Goal: Task Accomplishment & Management: Complete application form

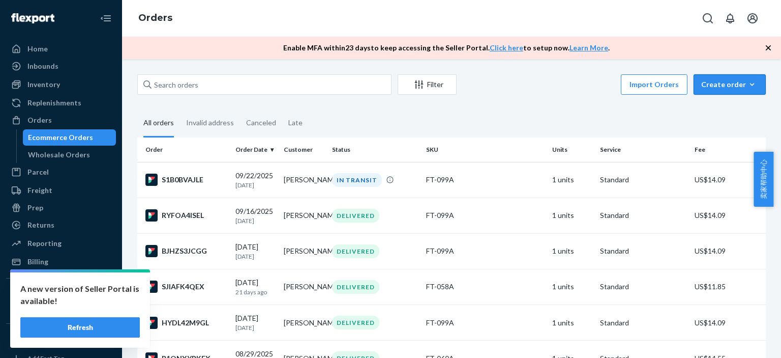
click at [717, 83] on div "Create order" at bounding box center [729, 84] width 57 height 10
click at [714, 109] on span "Ecommerce order" at bounding box center [735, 108] width 63 height 7
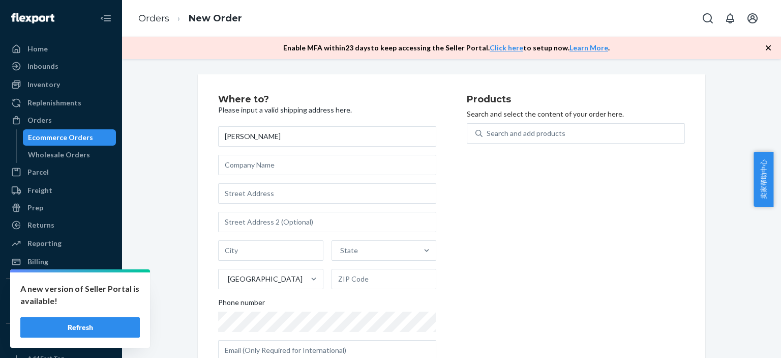
scroll to position [31, 0]
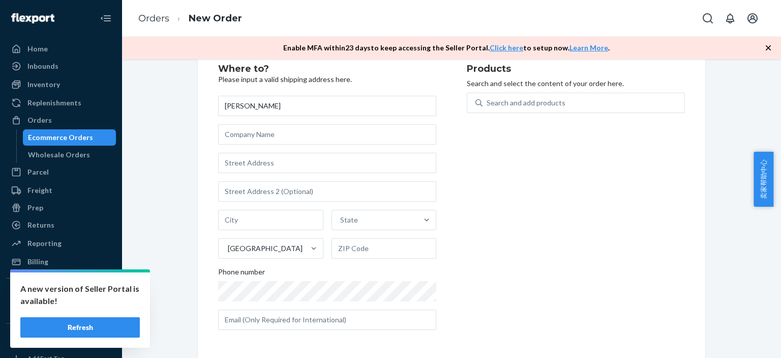
type input "[PERSON_NAME]"
click at [248, 156] on input "text" at bounding box center [327, 163] width 218 height 20
paste input "[STREET_ADDRESS]"
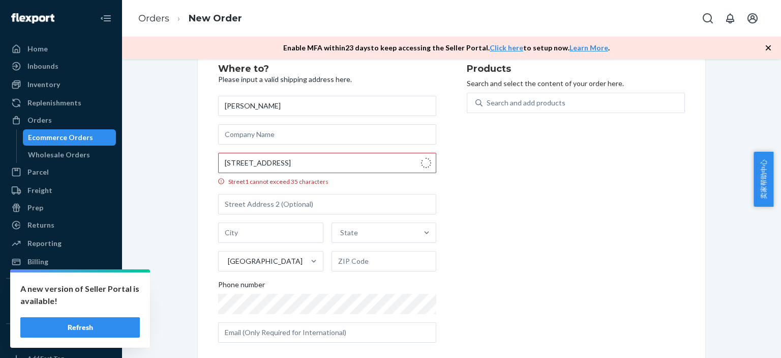
type input "[STREET_ADDRESS]"
type input "[GEOGRAPHIC_DATA]"
type input "01201"
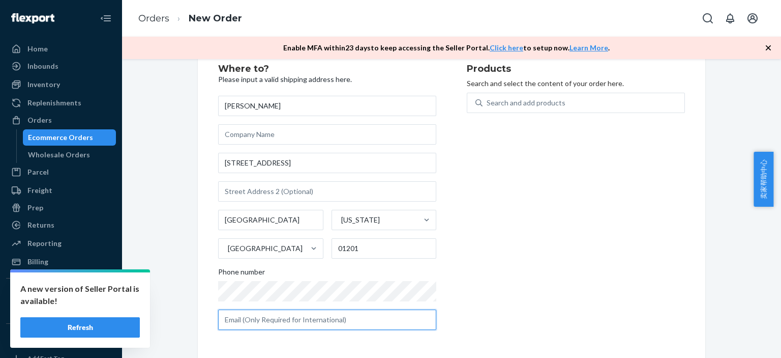
click at [277, 318] on input "text" at bounding box center [327, 319] width 218 height 20
paste input "[EMAIL_ADDRESS][DOMAIN_NAME]"
type input "[EMAIL_ADDRESS][DOMAIN_NAME]"
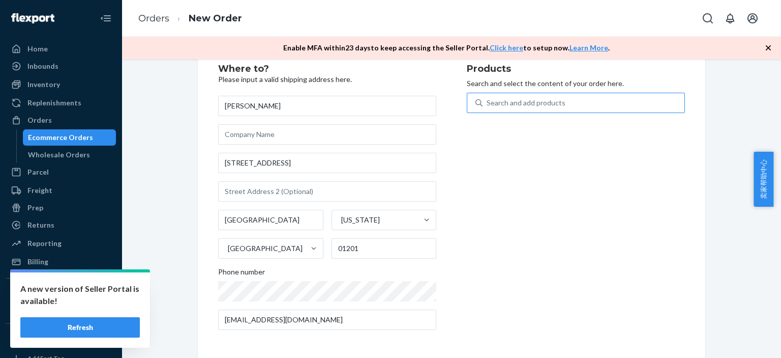
click at [529, 106] on div "Search and add products" at bounding box center [526, 103] width 79 height 10
click at [488, 106] on input "Search and add products" at bounding box center [487, 103] width 1 height 10
type input "099"
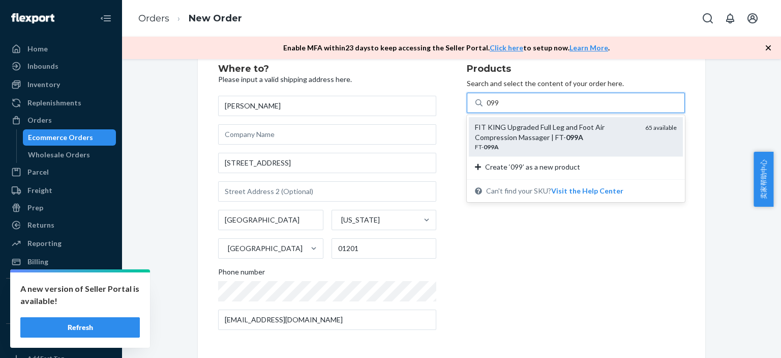
click at [503, 138] on div "FIT KING Upgraded Full Leg and Foot Air Compression Massager | FT- 099A" at bounding box center [556, 132] width 162 height 20
click at [500, 108] on input "099" at bounding box center [493, 103] width 13 height 10
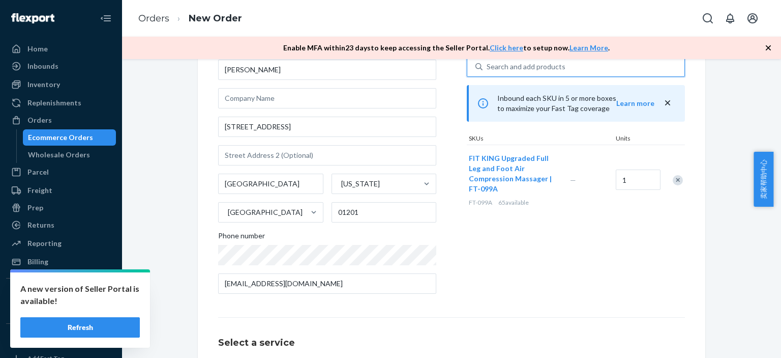
scroll to position [168, 0]
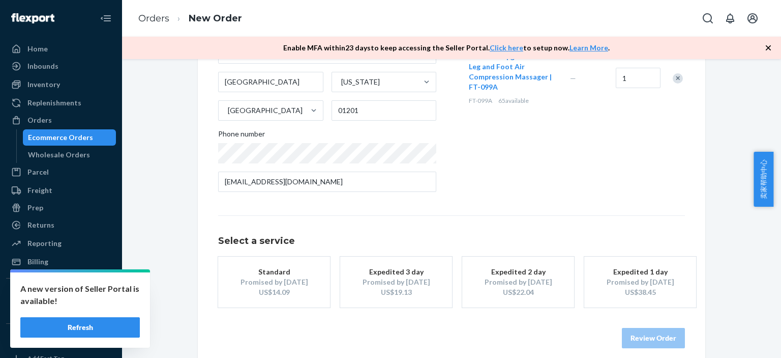
click at [291, 277] on div "Promised by [DATE]" at bounding box center [273, 282] width 81 height 10
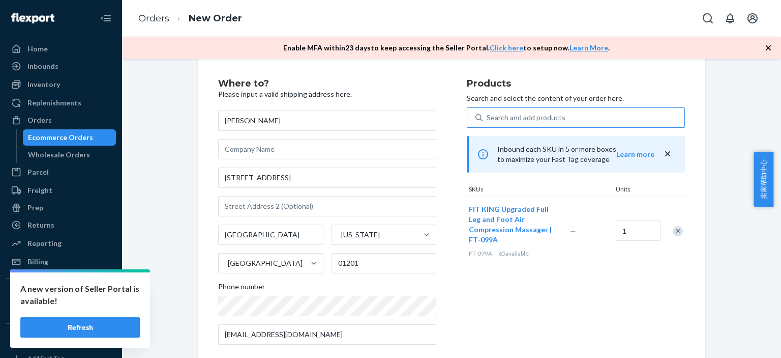
scroll to position [179, 0]
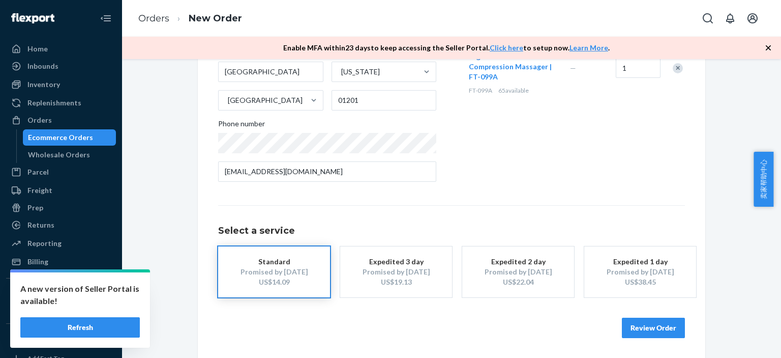
click at [644, 326] on button "Review Order" at bounding box center [653, 327] width 63 height 20
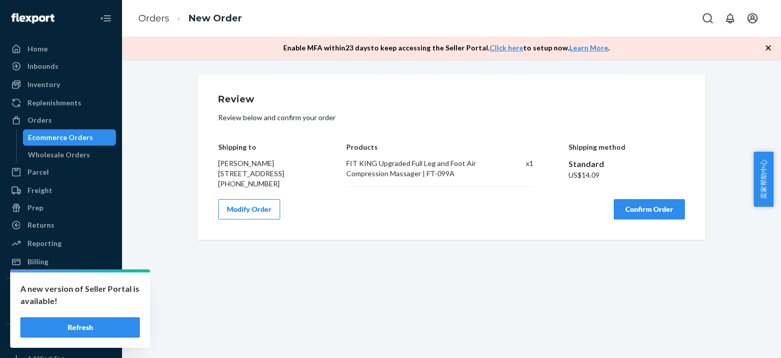
click at [632, 219] on button "Confirm Order" at bounding box center [649, 209] width 71 height 20
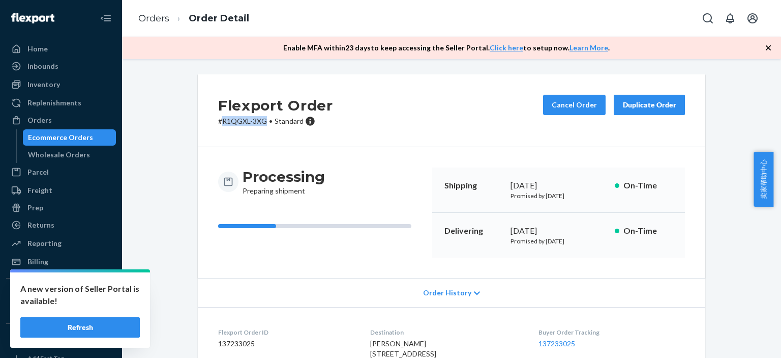
drag, startPoint x: 220, startPoint y: 120, endPoint x: 260, endPoint y: 119, distance: 40.7
click at [260, 119] on p "# R1QGXL-3XG • Standard" at bounding box center [275, 121] width 115 height 10
click at [97, 135] on div "Ecommerce Orders" at bounding box center [70, 137] width 92 height 14
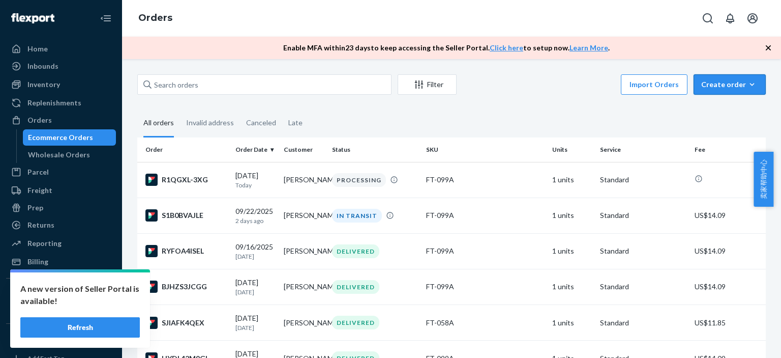
click at [747, 83] on icon "button" at bounding box center [752, 84] width 10 height 10
click at [716, 109] on span "Ecommerce order" at bounding box center [735, 108] width 63 height 7
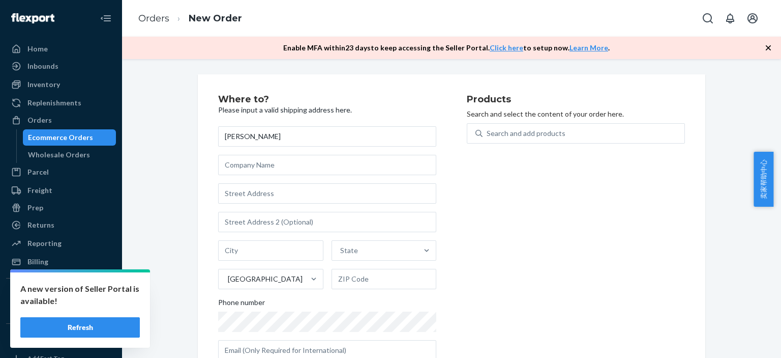
type input "[PERSON_NAME]"
click at [251, 194] on input "text" at bounding box center [327, 193] width 218 height 20
paste input "[STREET_ADDRESS]"
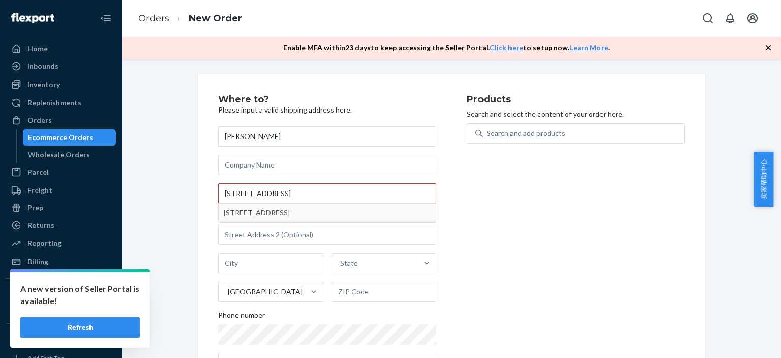
type input "[STREET_ADDRESS]"
type input "[GEOGRAPHIC_DATA]"
type input "61115"
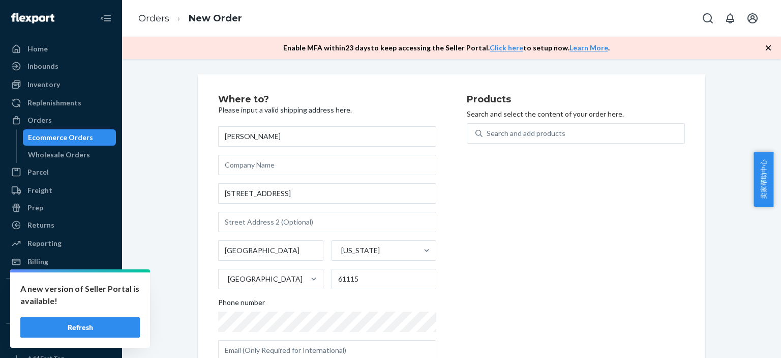
scroll to position [31, 0]
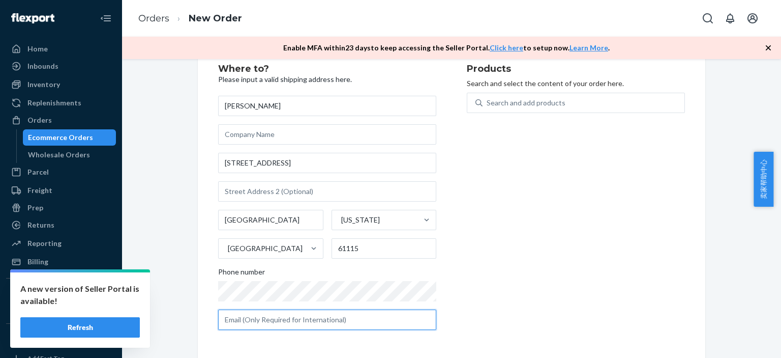
click at [292, 318] on input "text" at bounding box center [327, 319] width 218 height 20
paste input "[EMAIL_ADDRESS][DOMAIN_NAME]"
type input "[EMAIL_ADDRESS][DOMAIN_NAME]"
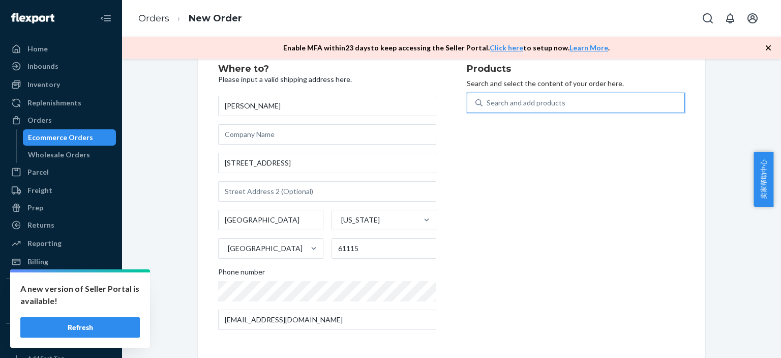
click at [527, 101] on div "Search and add products" at bounding box center [526, 103] width 79 height 10
click at [488, 101] on input "0 results available. Use Up and Down to choose options, press Enter to select t…" at bounding box center [487, 103] width 1 height 10
type input "099"
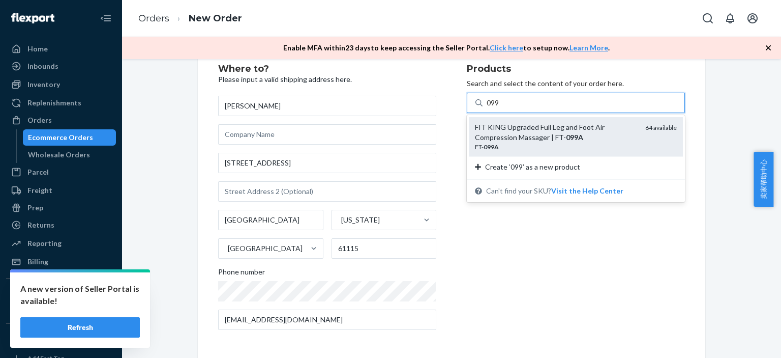
click at [532, 136] on div "FIT KING Upgraded Full Leg and Foot Air Compression Massager | FT- 099A" at bounding box center [556, 132] width 162 height 20
click at [500, 108] on input "099" at bounding box center [493, 103] width 13 height 10
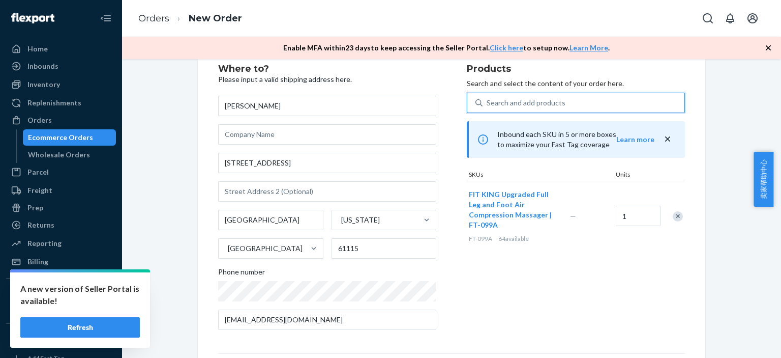
scroll to position [132, 0]
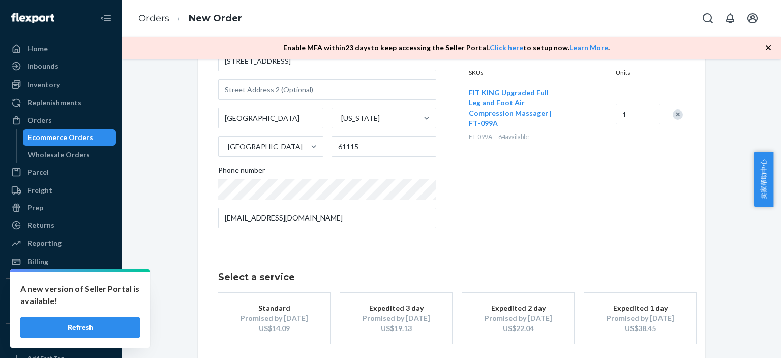
click at [299, 319] on div "Promised by [DATE]" at bounding box center [273, 318] width 81 height 10
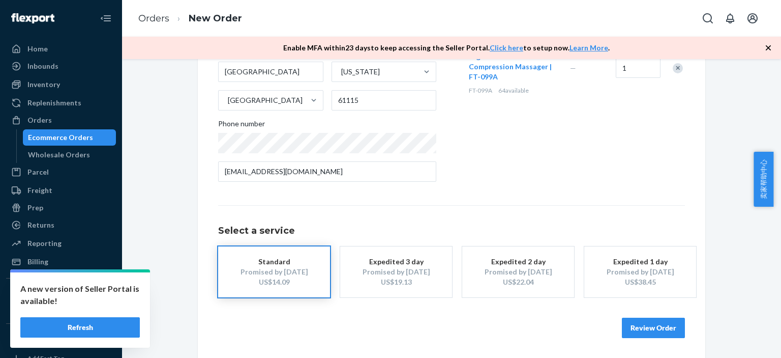
click at [645, 327] on button "Review Order" at bounding box center [653, 327] width 63 height 20
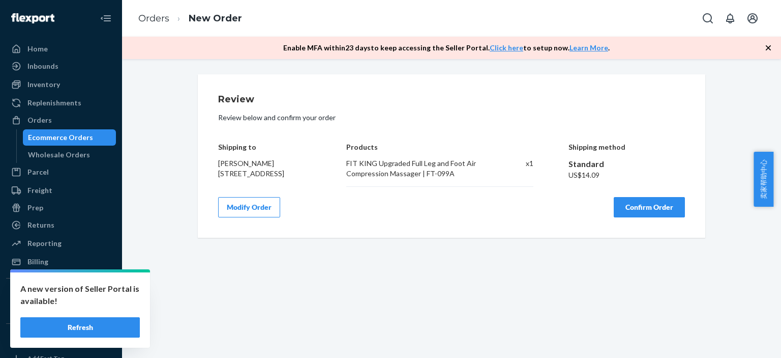
scroll to position [0, 0]
click at [632, 207] on button "Confirm Order" at bounding box center [649, 207] width 71 height 20
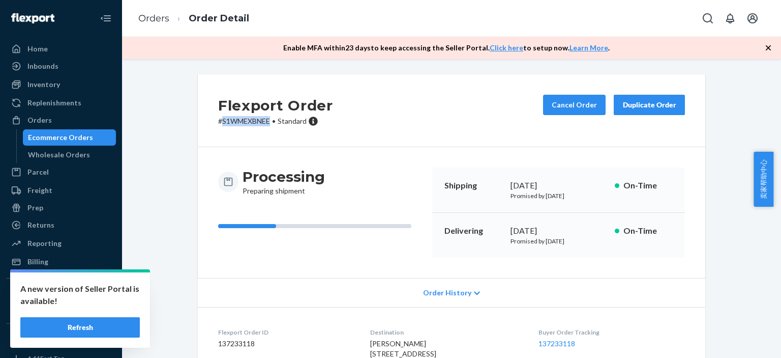
drag, startPoint x: 219, startPoint y: 122, endPoint x: 267, endPoint y: 125, distance: 47.9
click at [267, 125] on p "# S1WMEXBNEE • Standard" at bounding box center [275, 121] width 115 height 10
copy p "S1WMEXBNEE"
